Goal: Information Seeking & Learning: Check status

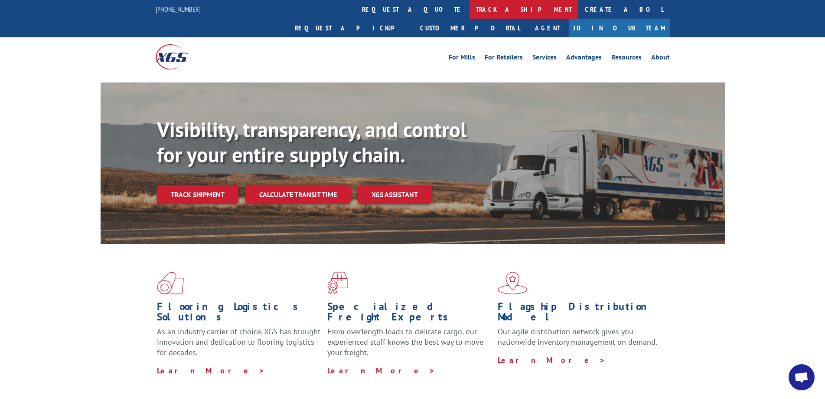
click at [470, 13] on link "track a shipment" at bounding box center [524, 9] width 109 height 19
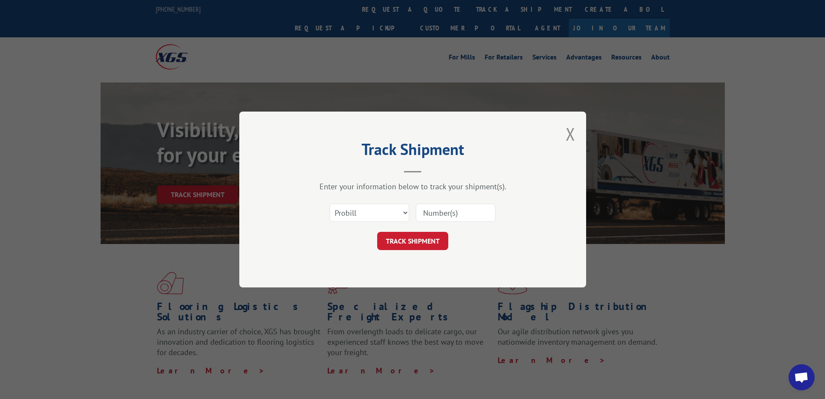
click at [439, 213] on input at bounding box center [456, 212] width 80 height 18
paste input "125461573"
type input "125461573"
click at [436, 240] on button "TRACK SHIPMENT" at bounding box center [412, 241] width 71 height 18
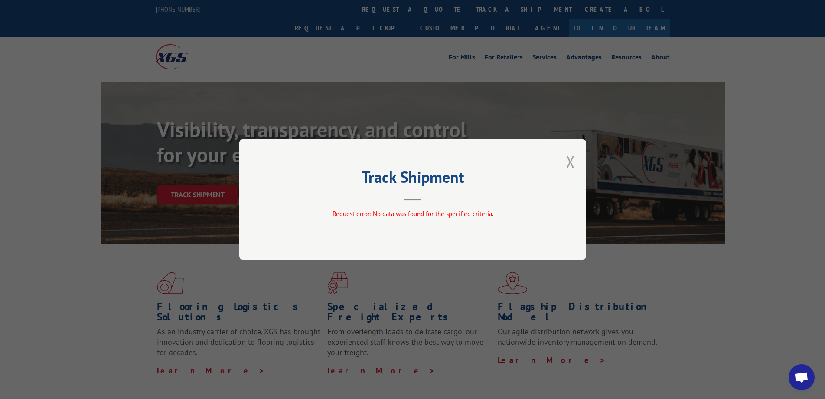
click at [569, 165] on button "Close modal" at bounding box center [571, 161] width 10 height 23
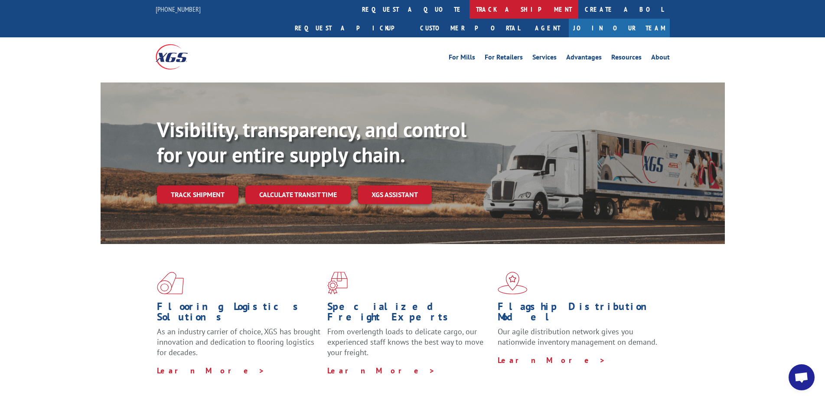
click at [470, 13] on link "track a shipment" at bounding box center [524, 9] width 109 height 19
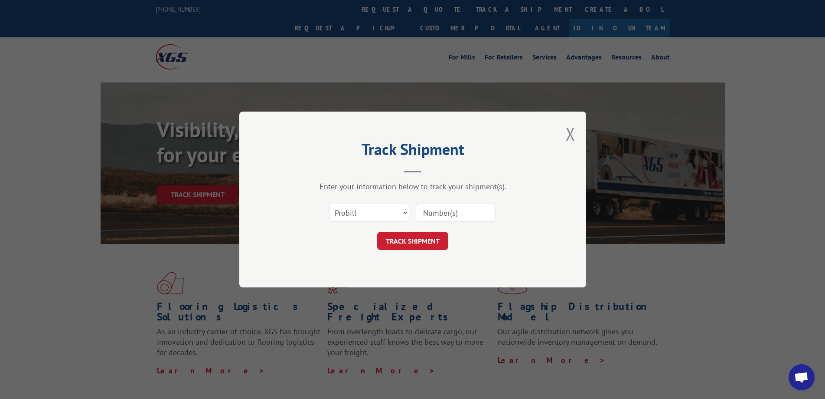
click at [441, 213] on input at bounding box center [456, 212] width 80 height 18
paste input "17496355"
type input "17496355"
click at [425, 239] on button "TRACK SHIPMENT" at bounding box center [412, 241] width 71 height 18
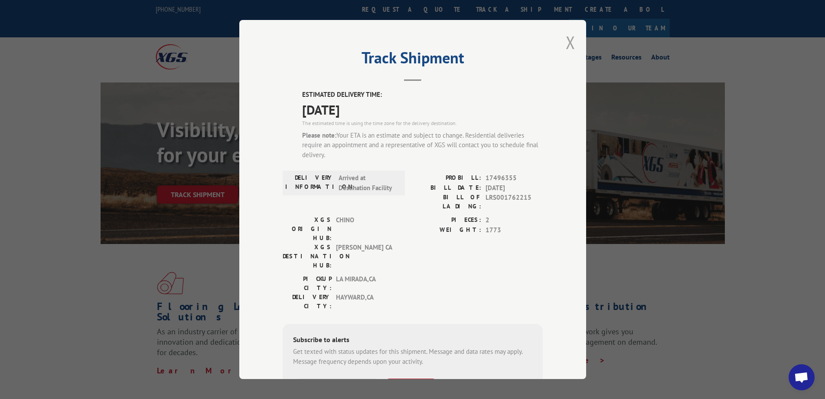
click at [566, 46] on button "Close modal" at bounding box center [571, 42] width 10 height 23
